Goal: Task Accomplishment & Management: Use online tool/utility

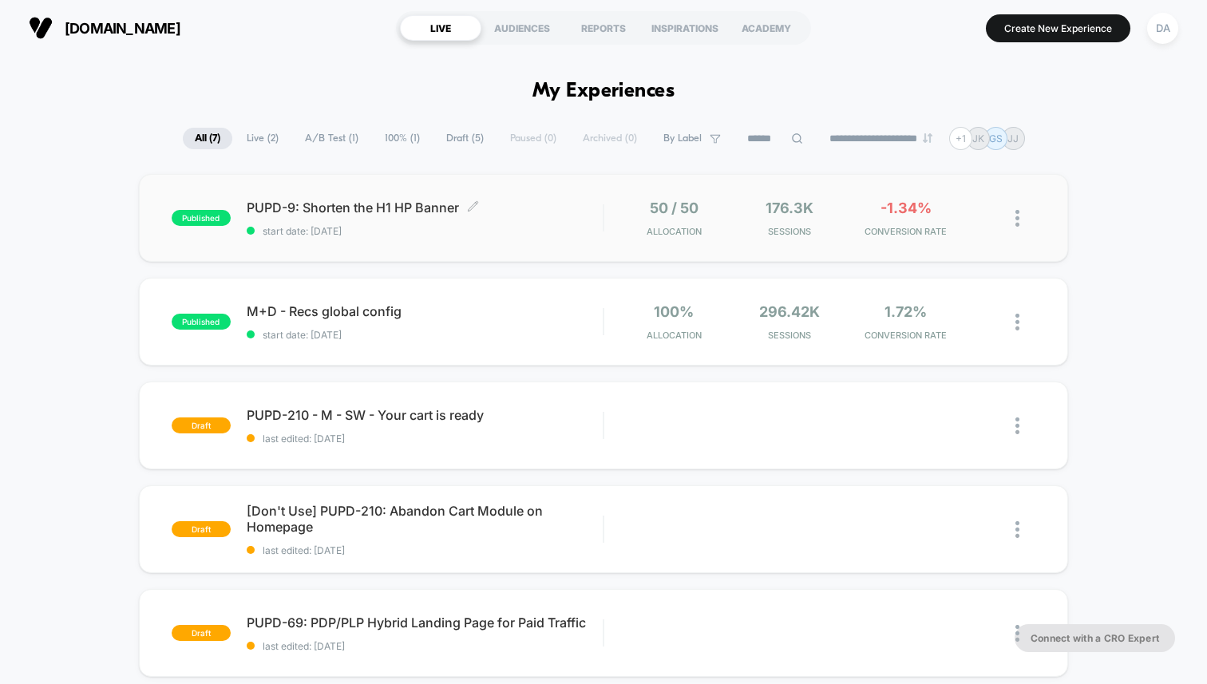
click at [551, 216] on div "PUPD-9: Shorten the H1 HP Banner Click to edit experience details Click to edit…" at bounding box center [425, 219] width 356 height 38
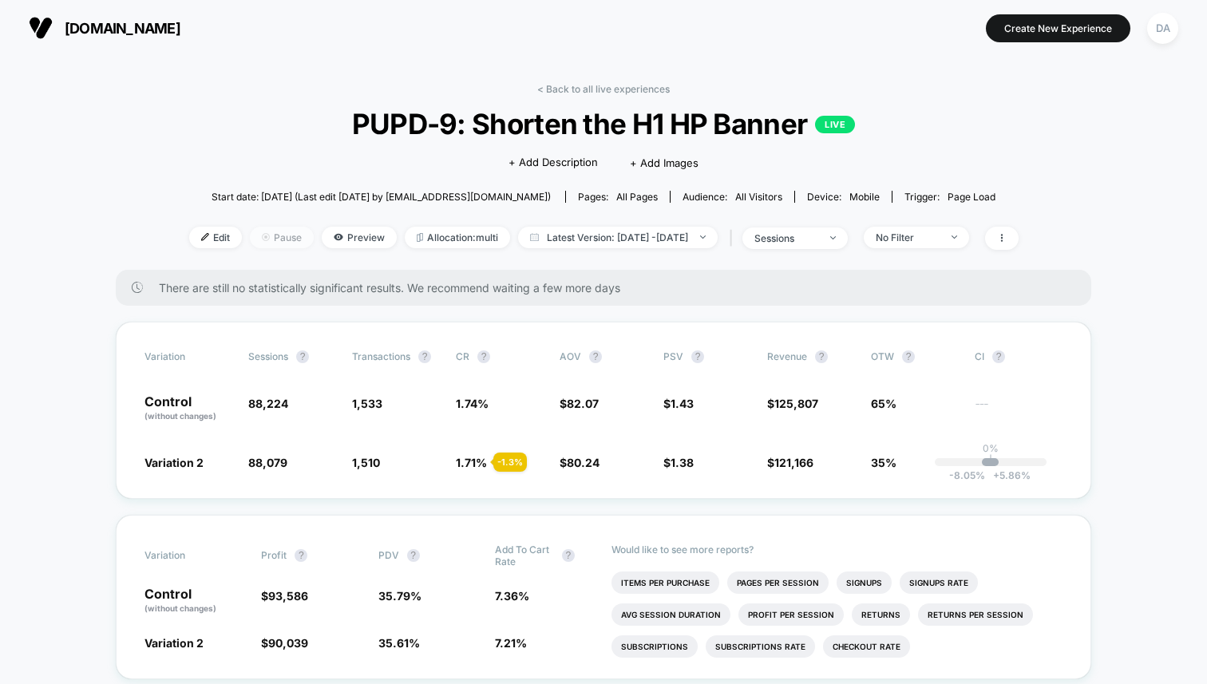
click at [250, 239] on span "Pause" at bounding box center [282, 238] width 64 height 22
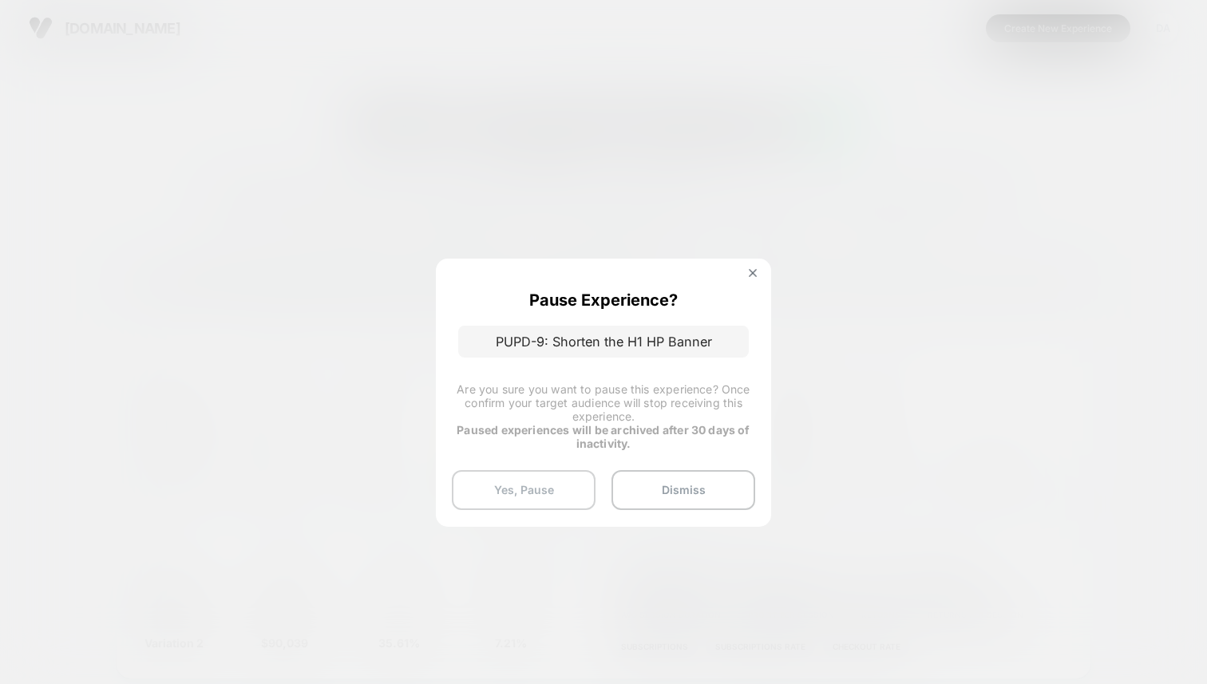
click at [542, 496] on button "Yes, Pause" at bounding box center [524, 490] width 144 height 40
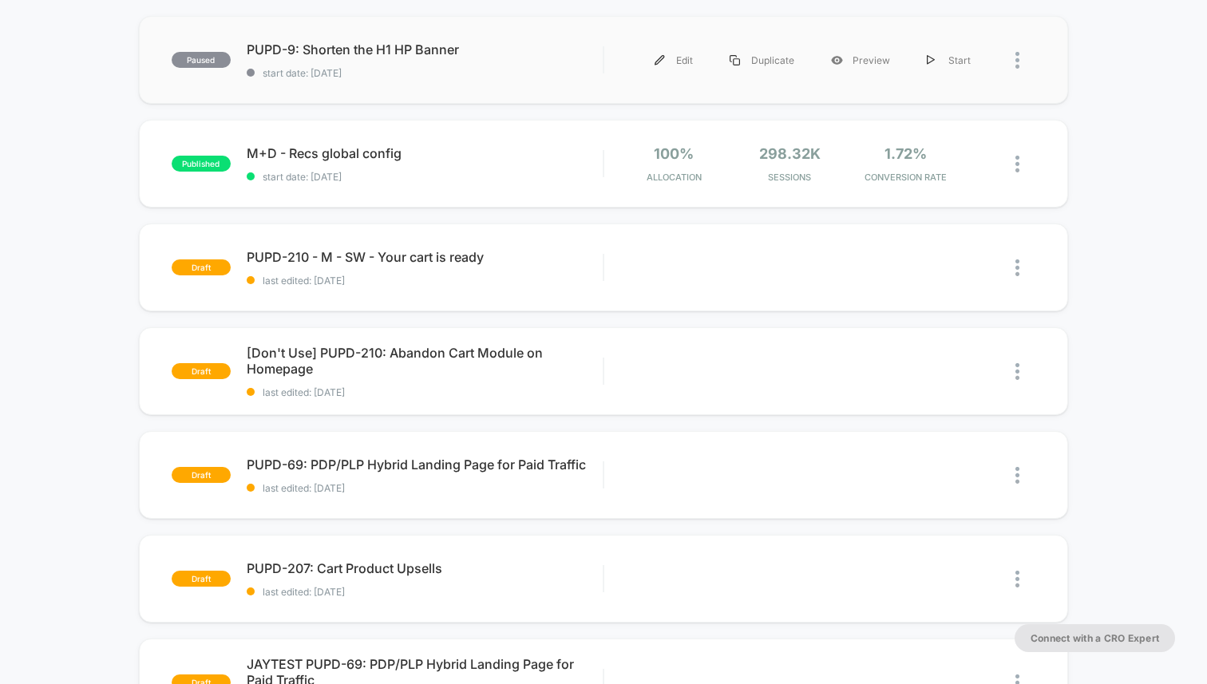
scroll to position [172, 0]
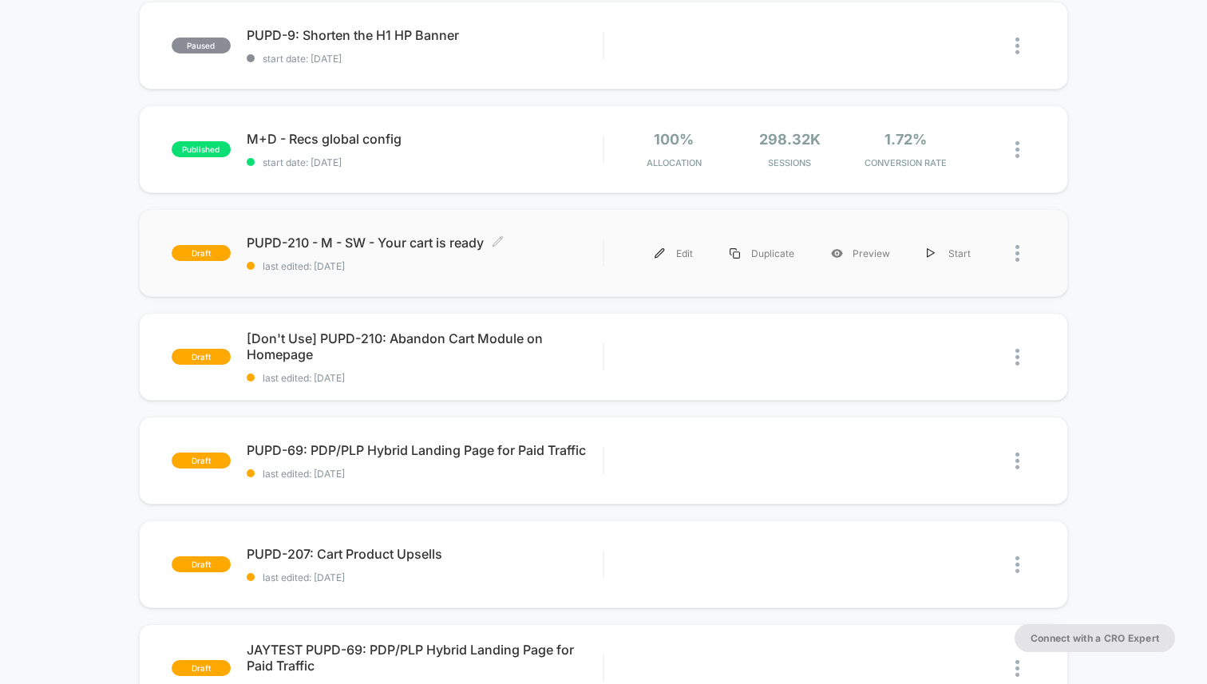
click at [323, 257] on div "PUPD-210 - M - SW - Your cart is ready Click to edit experience details Click t…" at bounding box center [425, 254] width 356 height 38
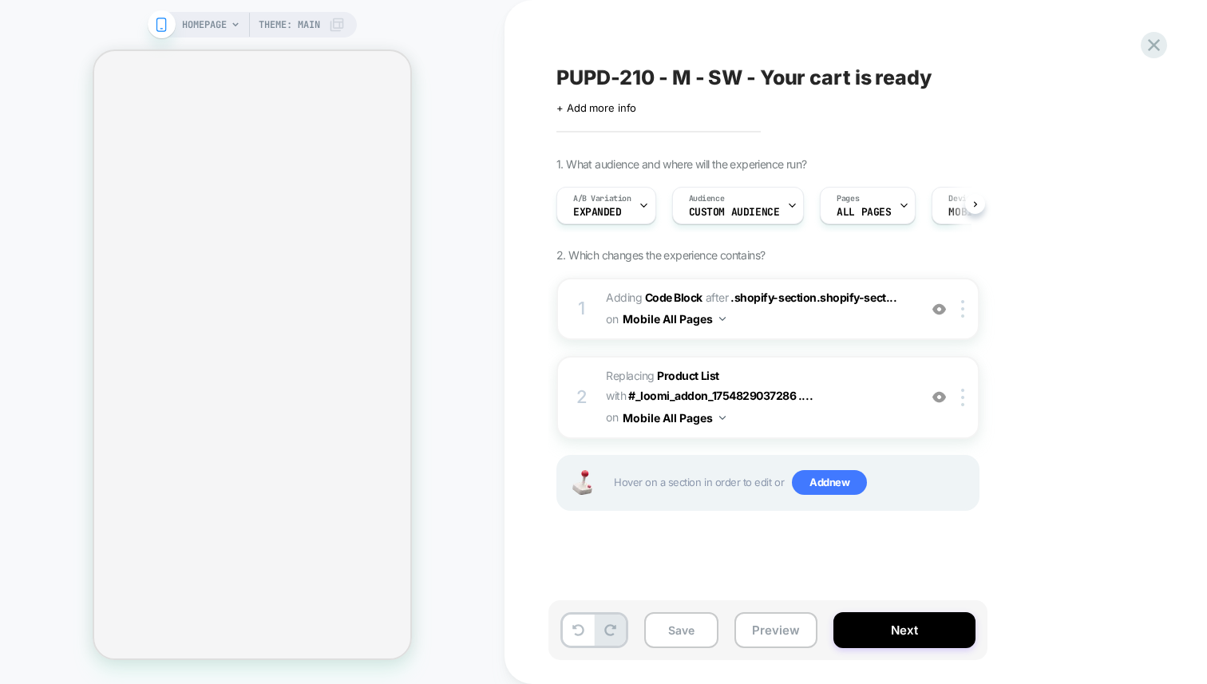
scroll to position [0, 1]
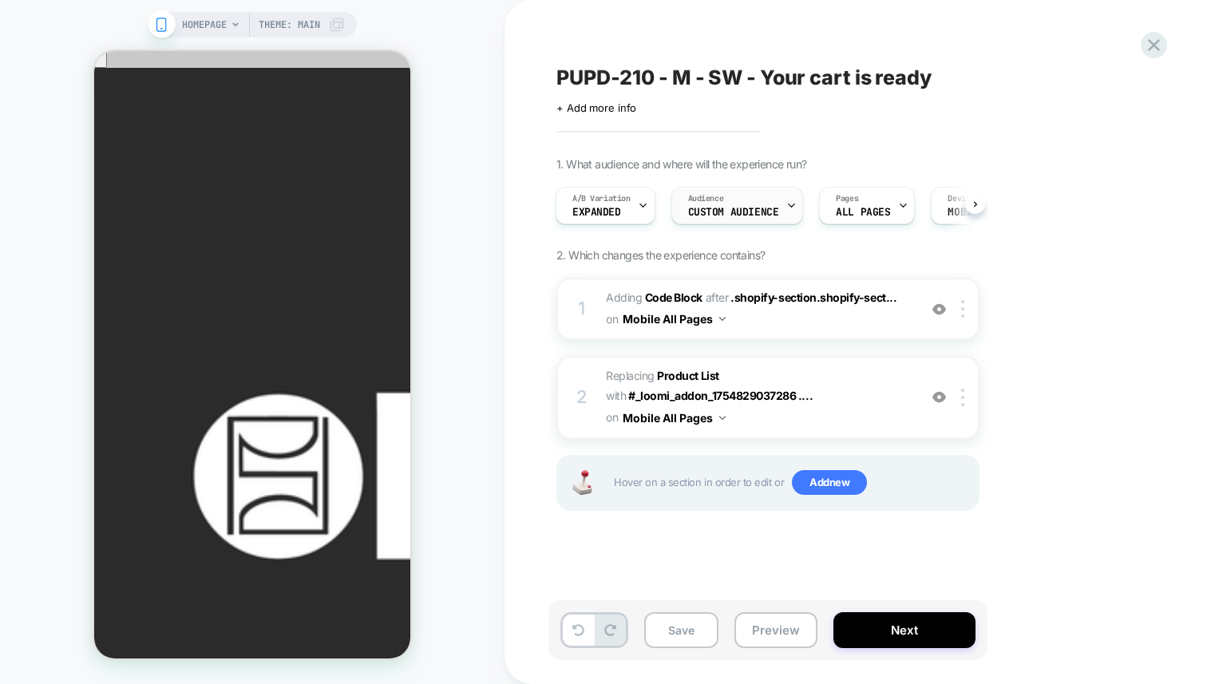
click at [789, 203] on icon at bounding box center [791, 205] width 10 height 10
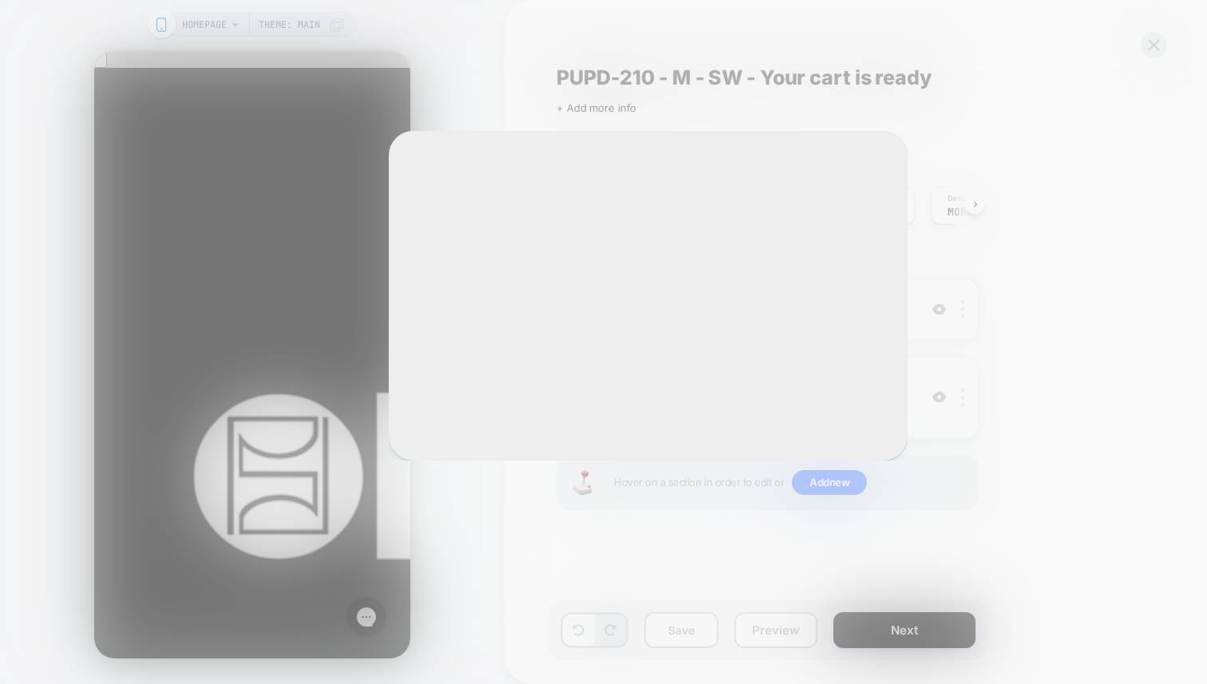
scroll to position [0, 0]
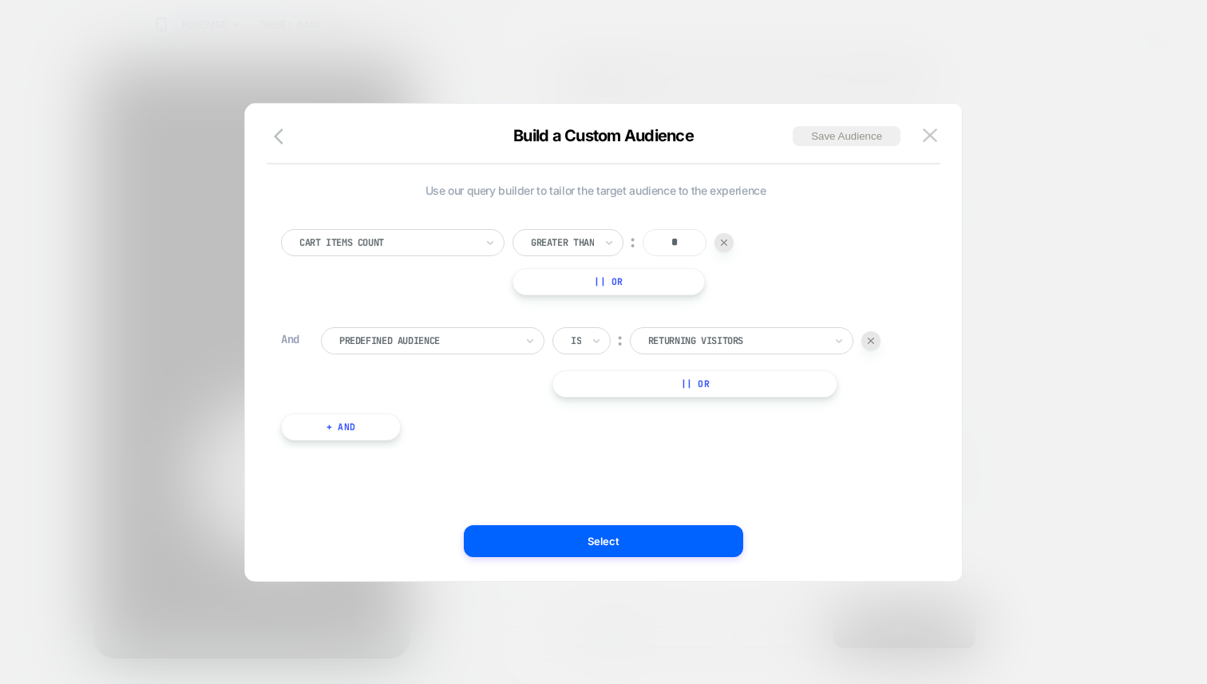
click at [942, 133] on div "Build a Custom Audience Save Audience" at bounding box center [603, 145] width 717 height 38
click at [932, 136] on img at bounding box center [930, 136] width 14 height 14
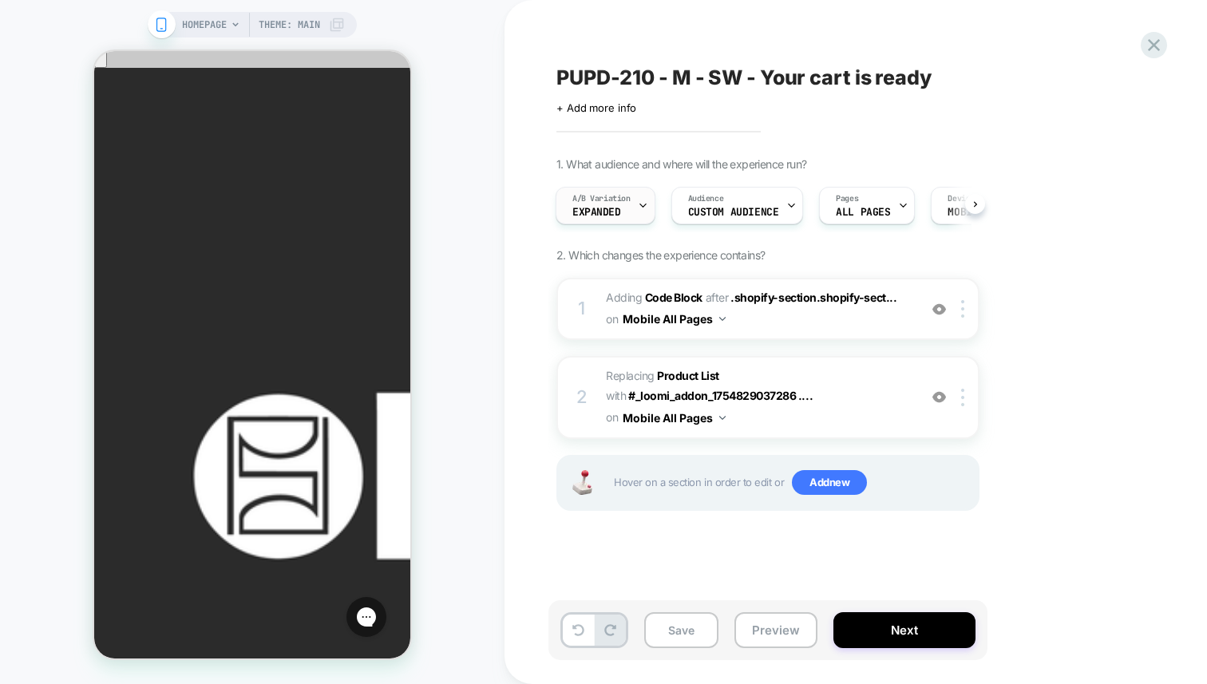
click at [624, 204] on span "A/B Variation" at bounding box center [601, 198] width 58 height 11
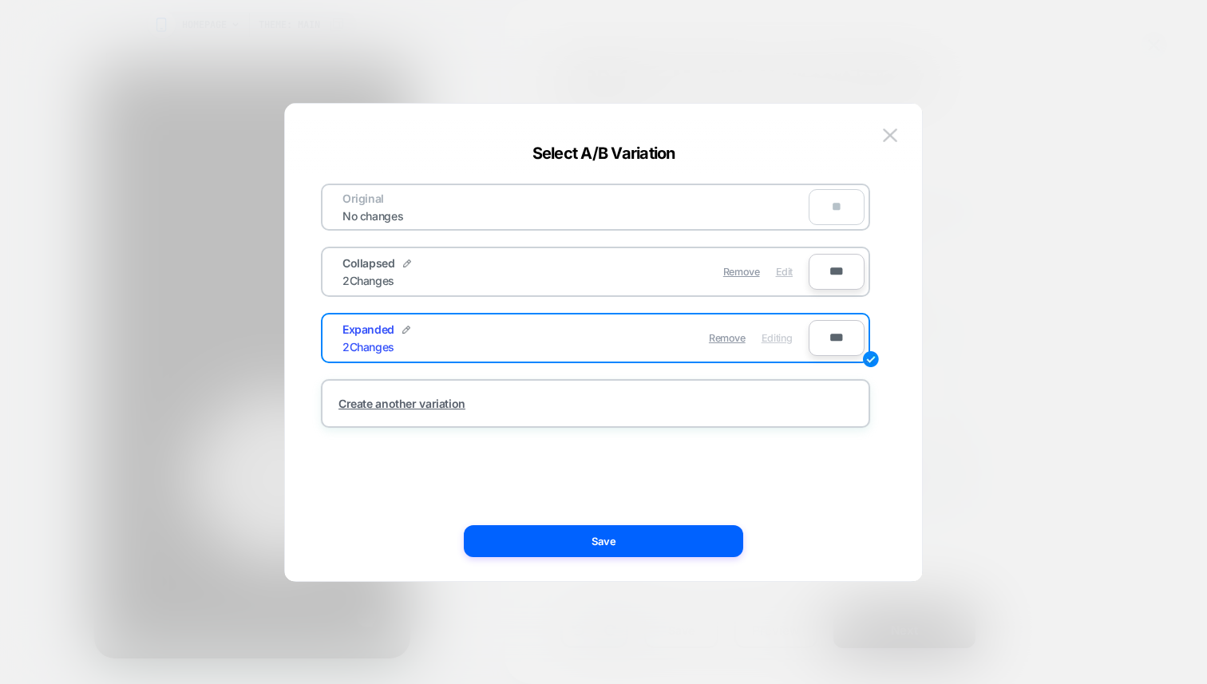
click at [787, 273] on span "Edit" at bounding box center [784, 272] width 17 height 12
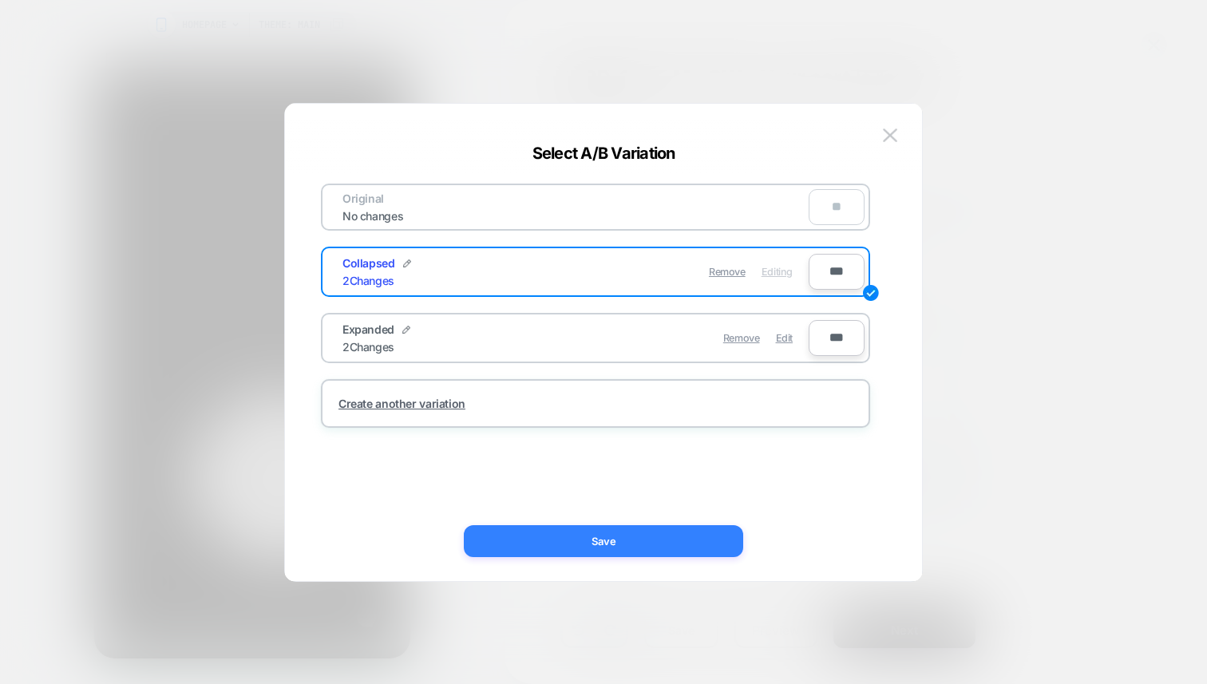
click at [647, 543] on button "Save" at bounding box center [603, 541] width 279 height 32
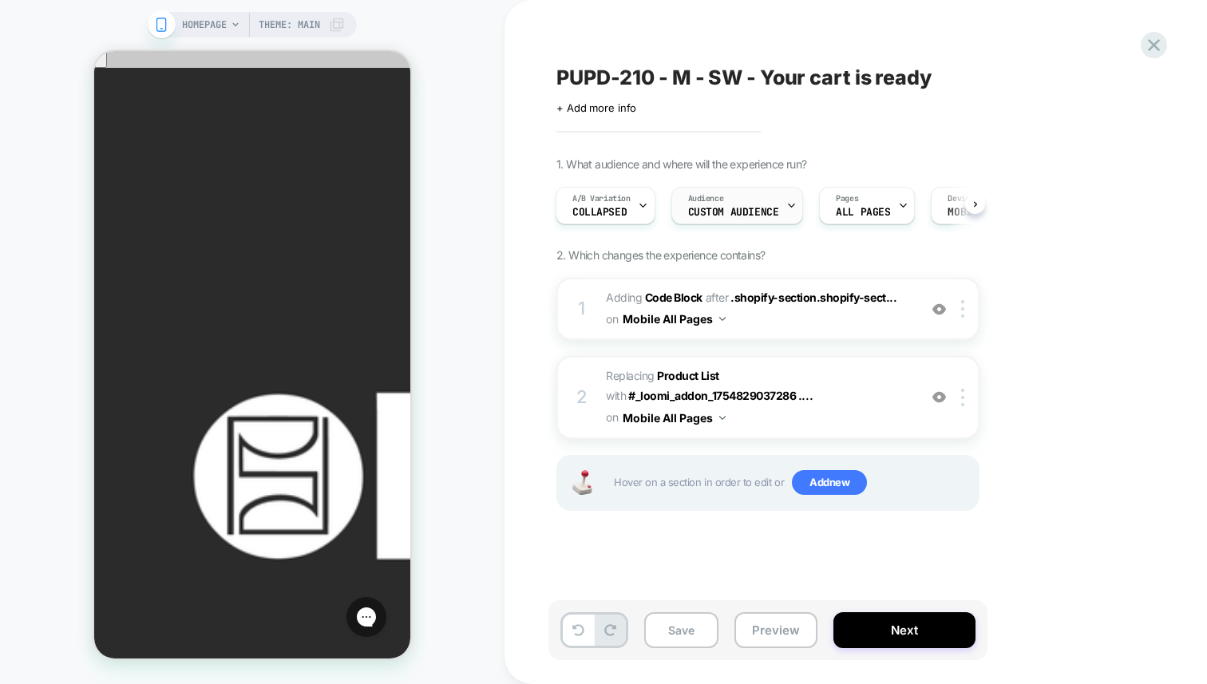
click at [748, 214] on span "Custom Audience" at bounding box center [733, 212] width 91 height 11
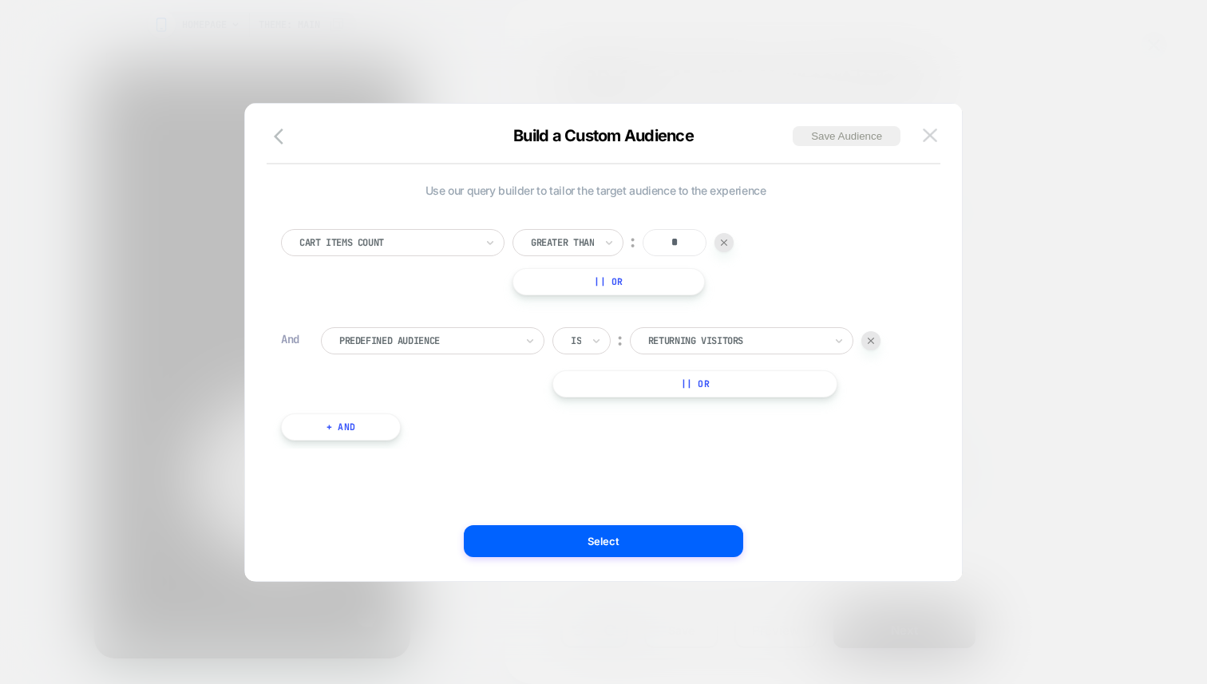
click at [936, 133] on img at bounding box center [930, 136] width 14 height 14
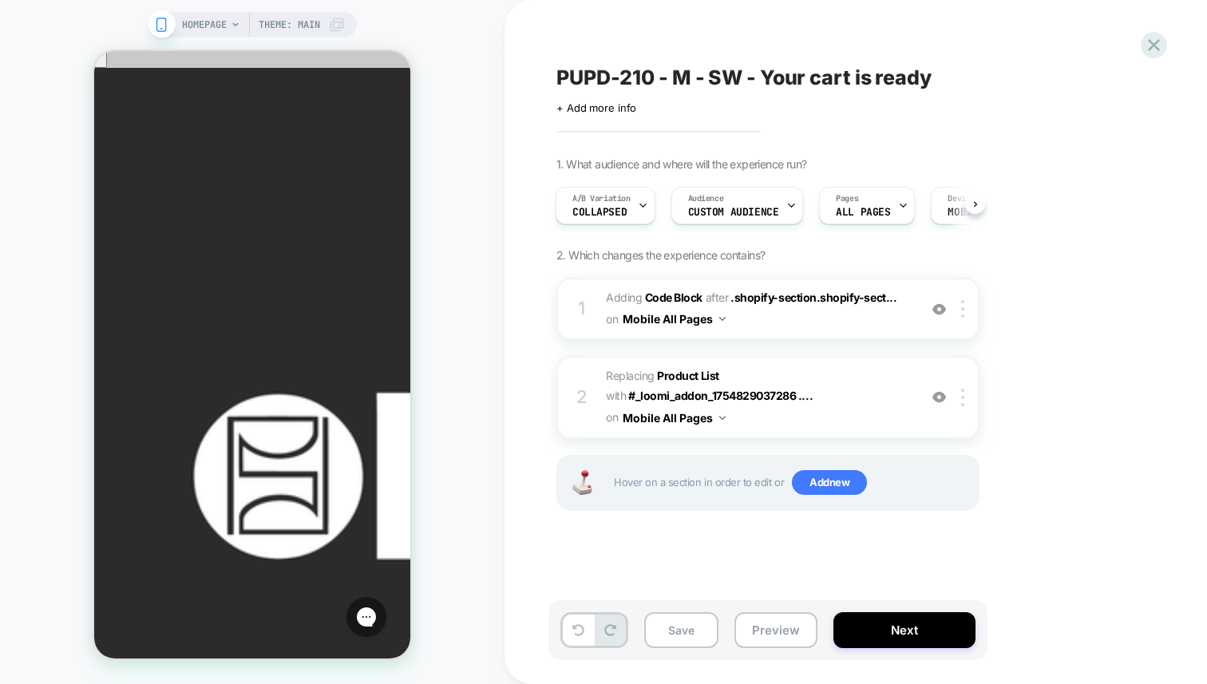
click at [882, 661] on div "Save Preview Next" at bounding box center [855, 638] width 599 height 76
click at [872, 629] on button "Next" at bounding box center [904, 630] width 142 height 36
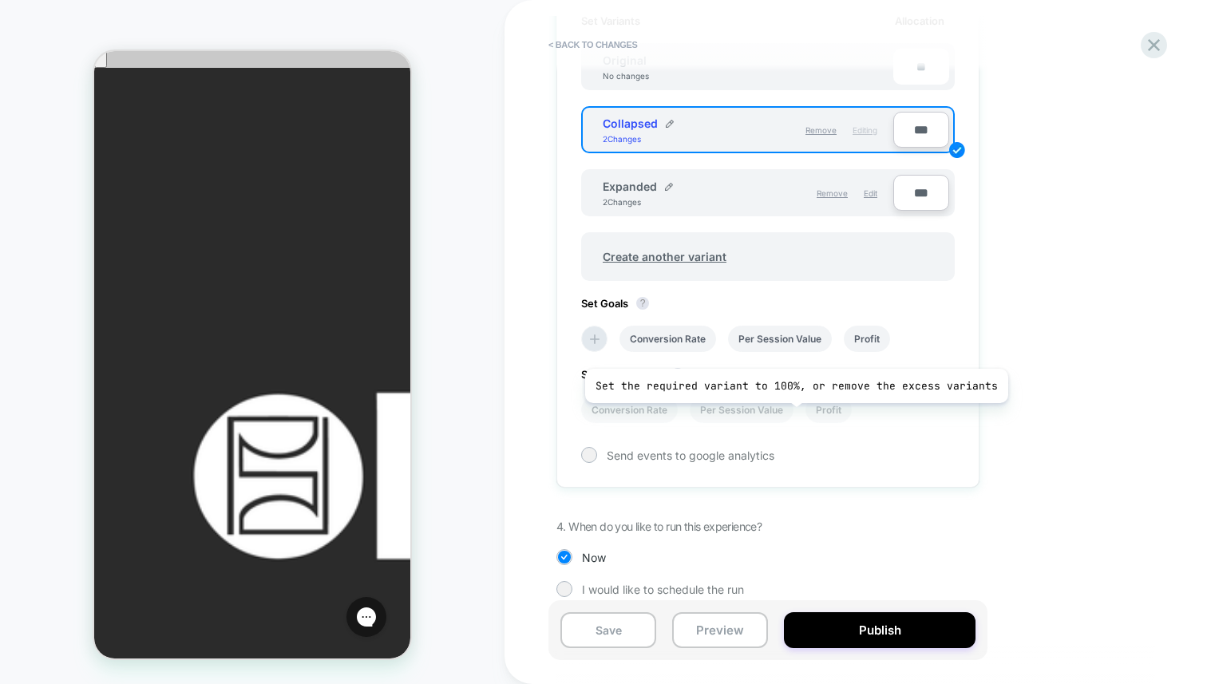
scroll to position [553, 0]
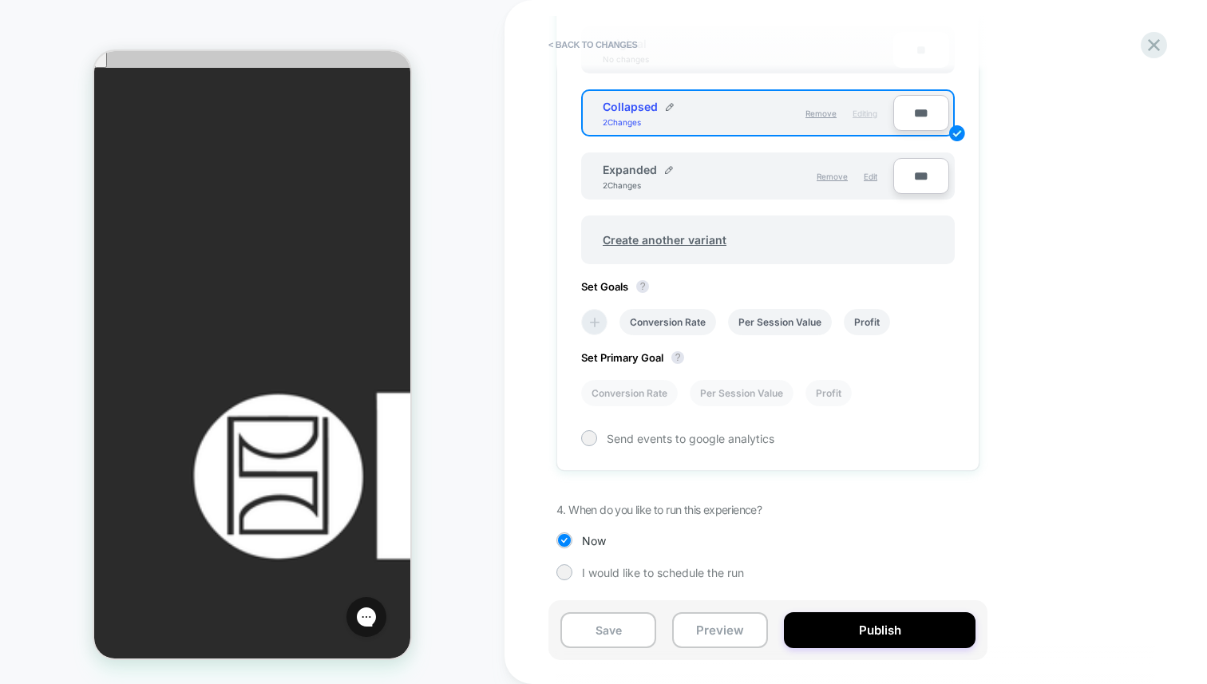
click at [588, 324] on icon at bounding box center [595, 323] width 16 height 16
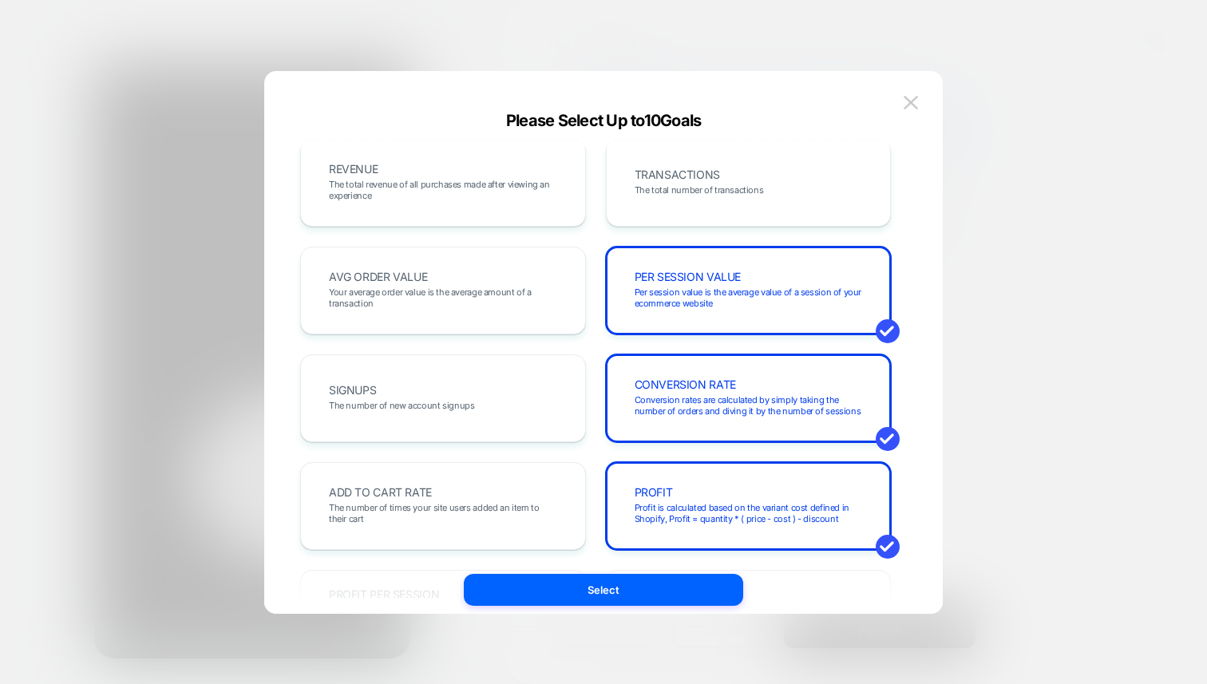
scroll to position [14, 0]
click at [663, 179] on span "TRANSACTIONS" at bounding box center [677, 173] width 85 height 11
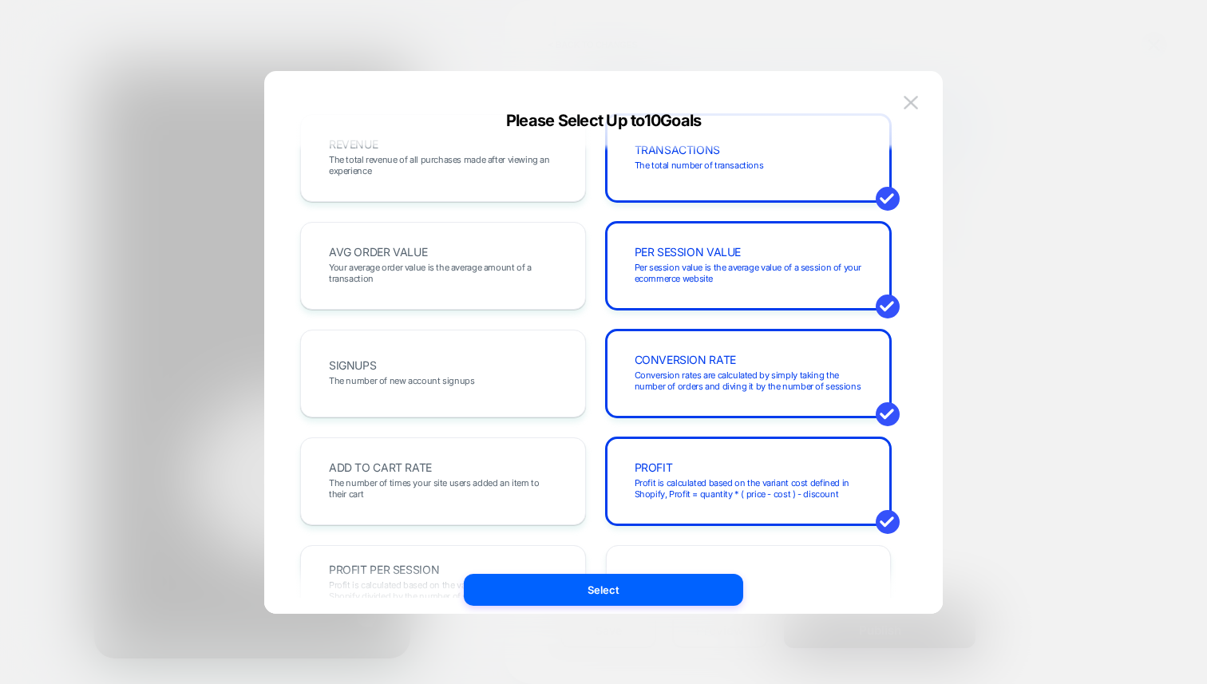
scroll to position [0, 0]
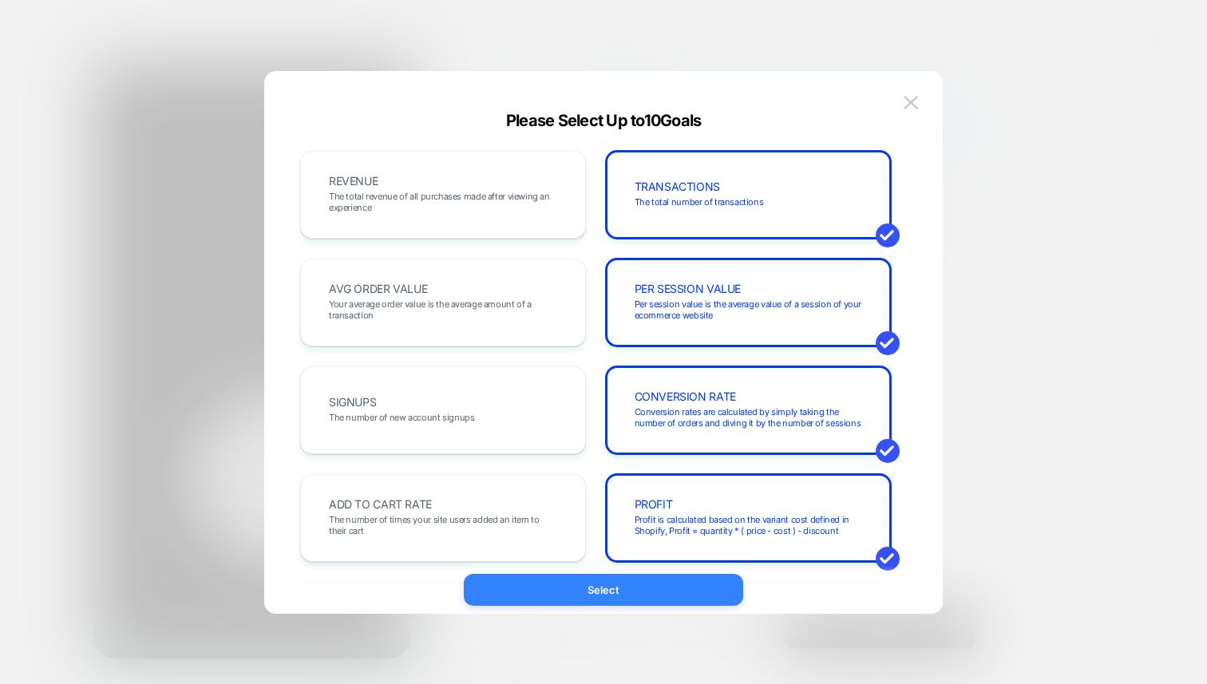
click at [625, 587] on button "Select" at bounding box center [603, 590] width 279 height 32
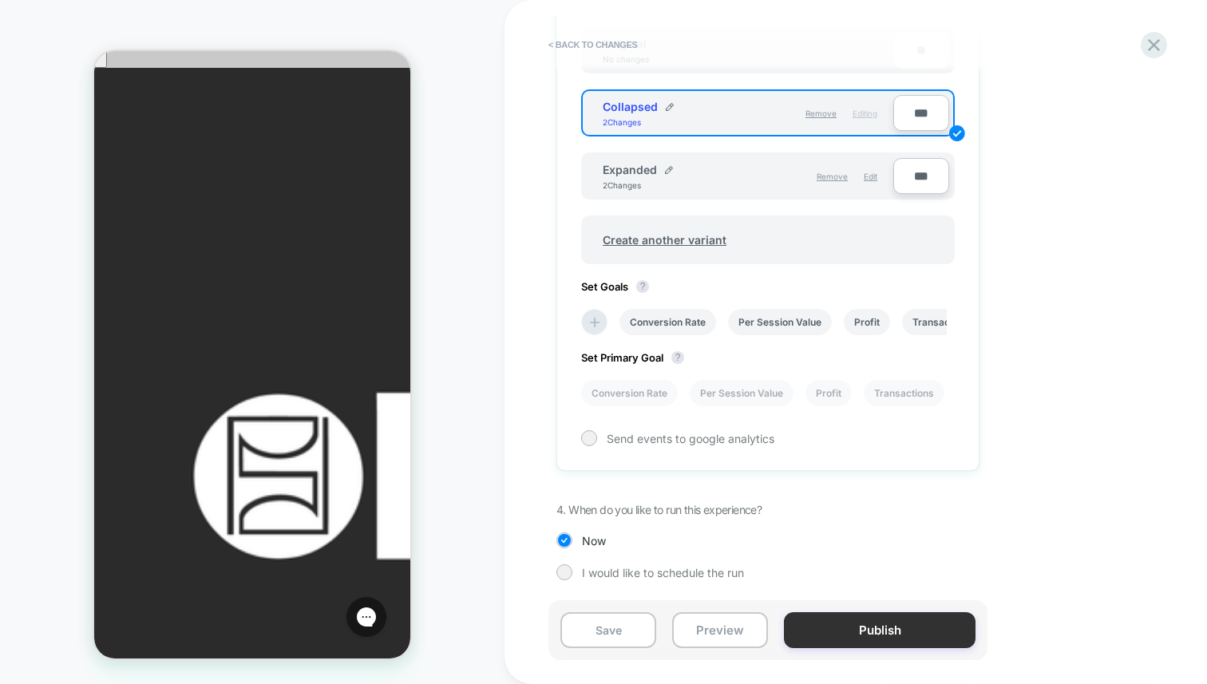
click at [888, 623] on button "Publish" at bounding box center [880, 630] width 192 height 36
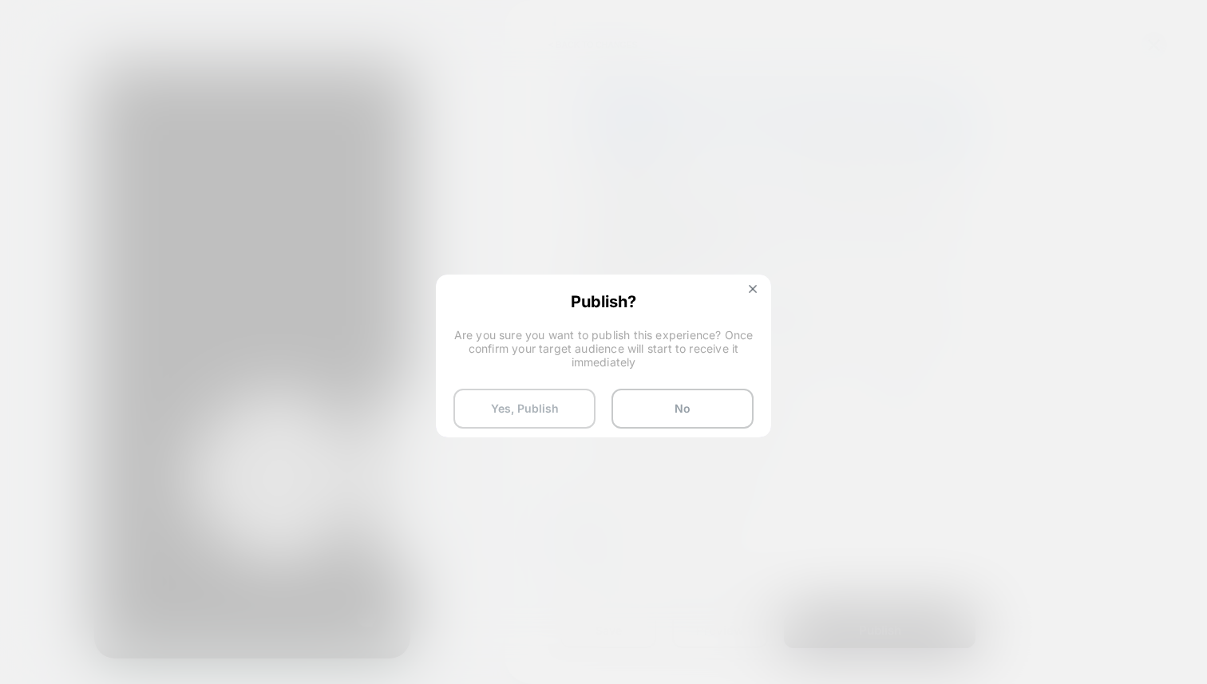
click at [542, 406] on button "Yes, Publish" at bounding box center [524, 409] width 142 height 40
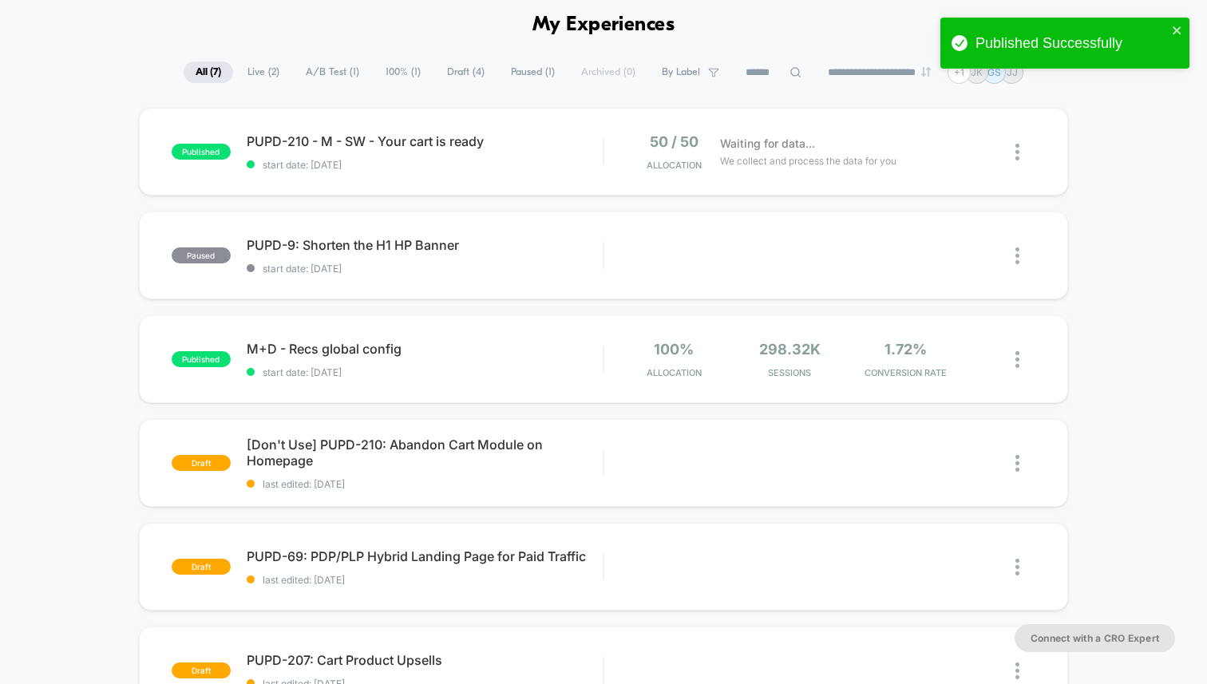
scroll to position [72, 0]
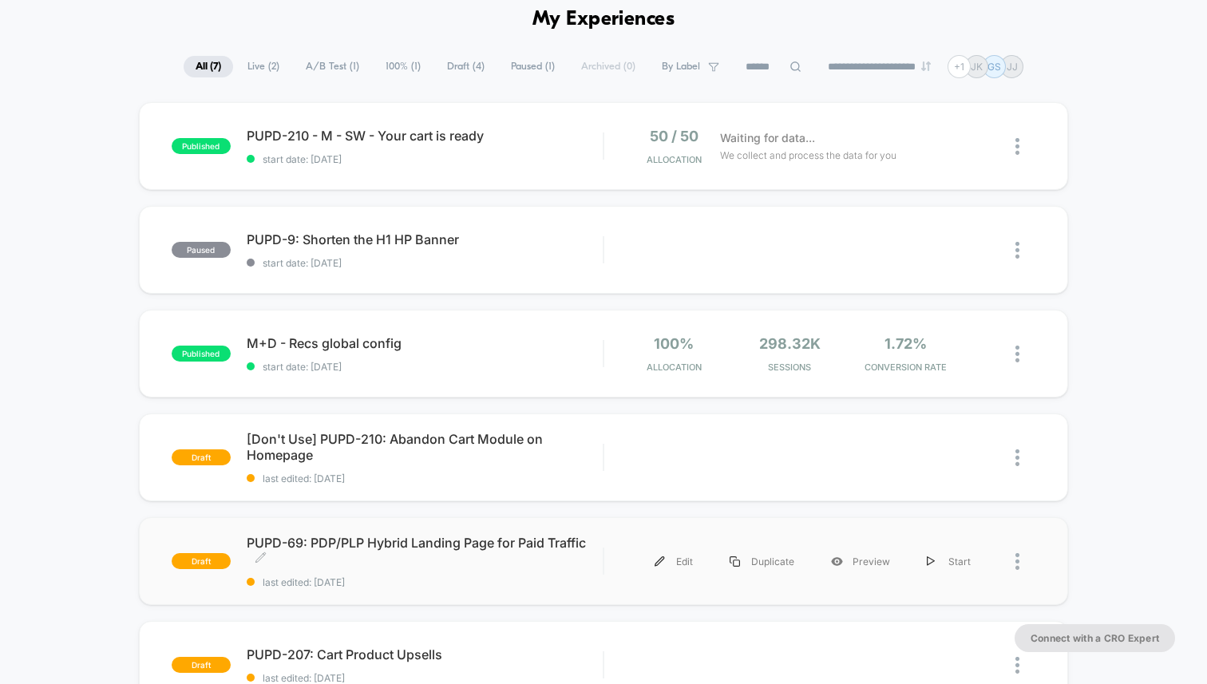
click at [461, 545] on span "PUPD-69: PDP/PLP Hybrid Landing Page for Paid Traffic Click to edit experience …" at bounding box center [425, 551] width 356 height 32
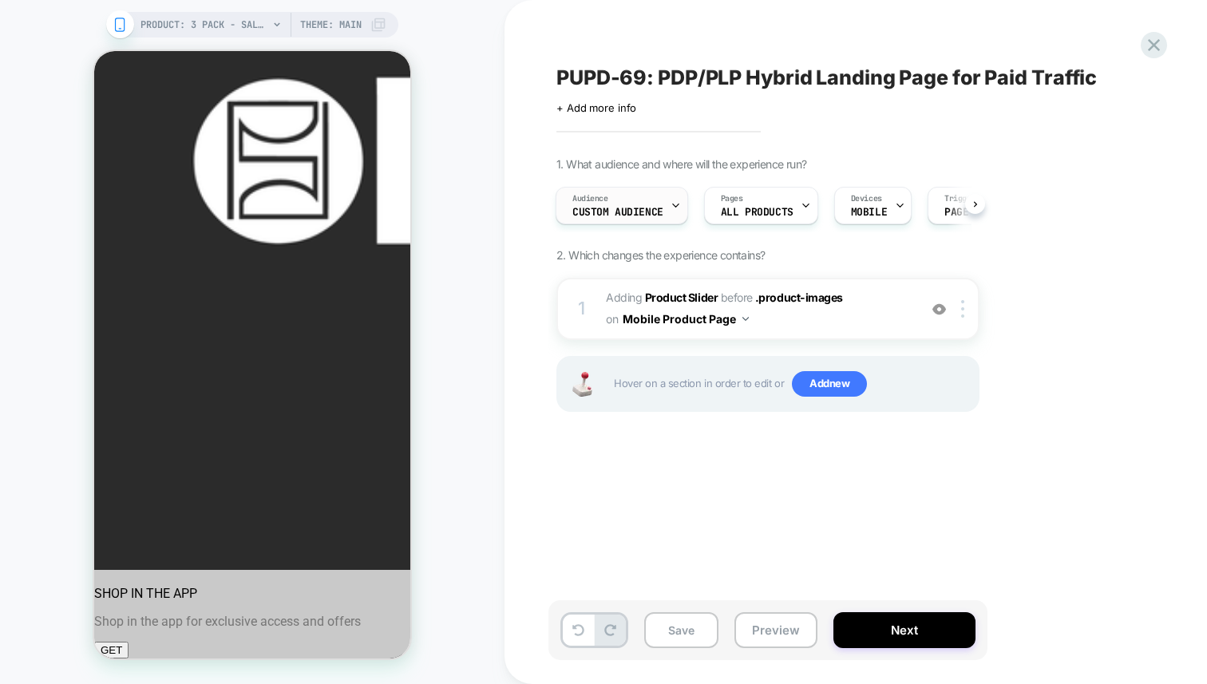
click at [624, 204] on div "Audience Custom Audience" at bounding box center [617, 206] width 123 height 36
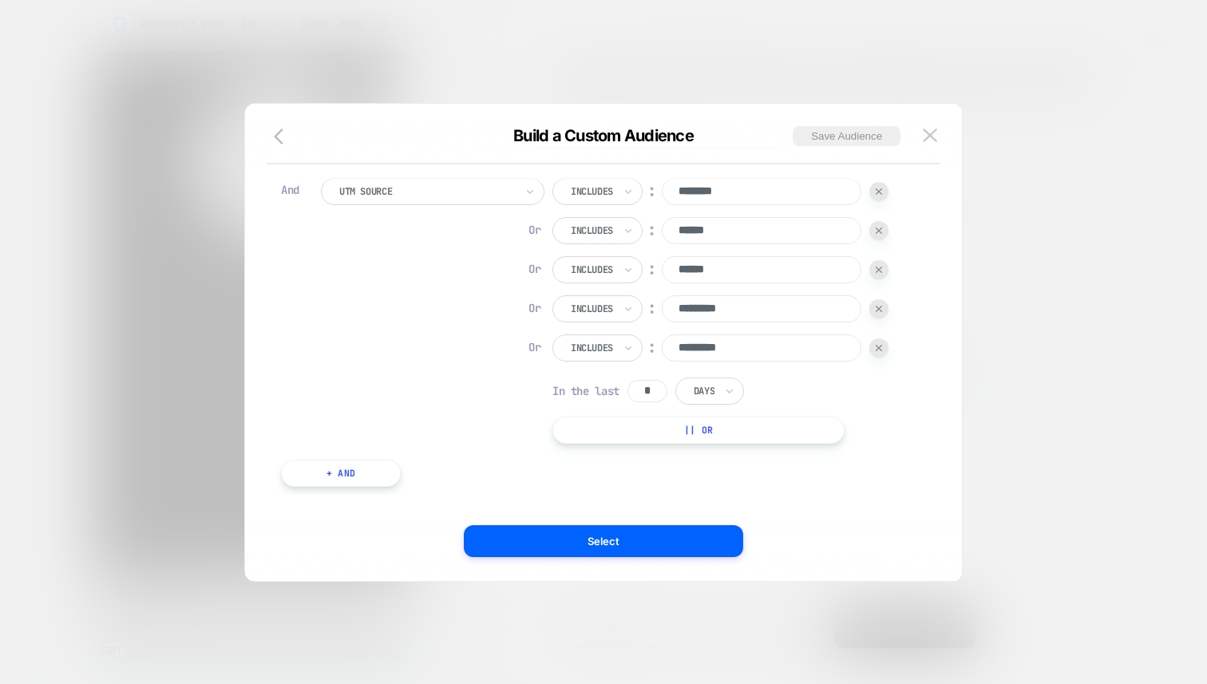
scroll to position [183, 0]
click at [932, 140] on img at bounding box center [930, 136] width 14 height 14
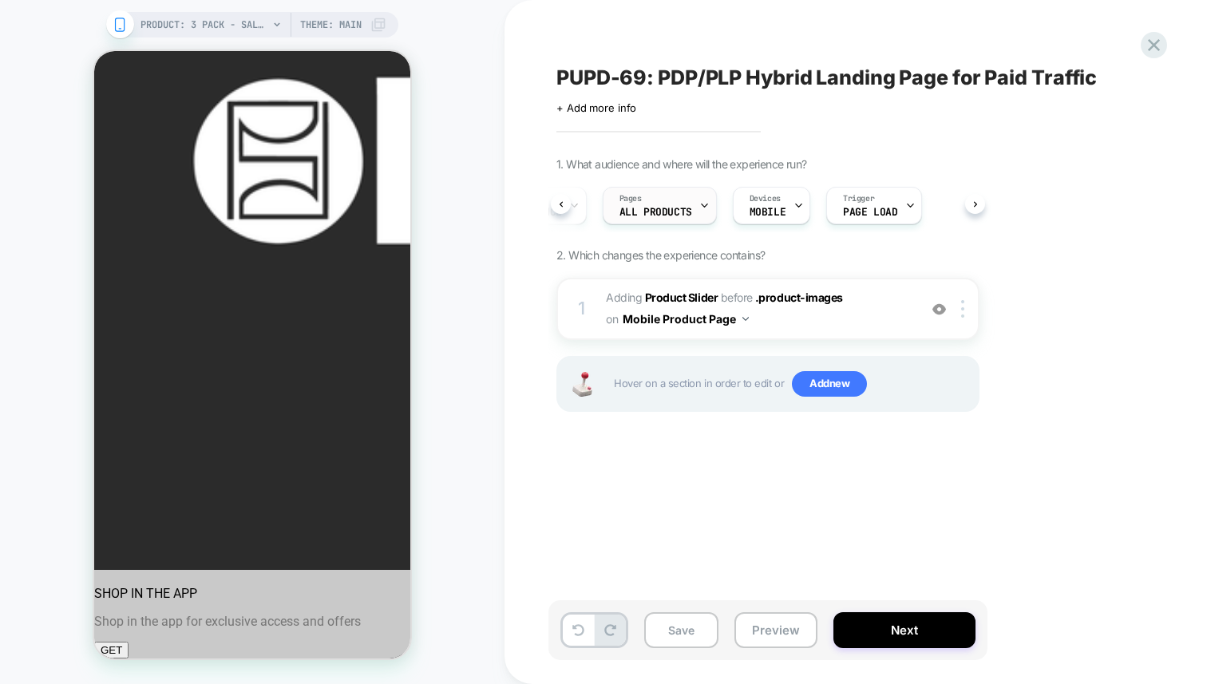
scroll to position [0, 0]
